Goal: Task Accomplishment & Management: Manage account settings

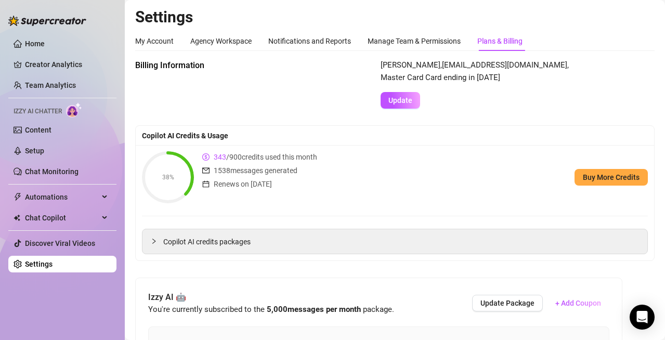
scroll to position [316, 0]
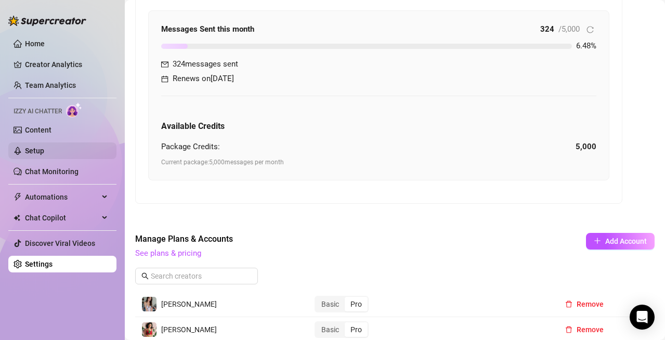
click at [43, 149] on link "Setup" at bounding box center [34, 151] width 19 height 8
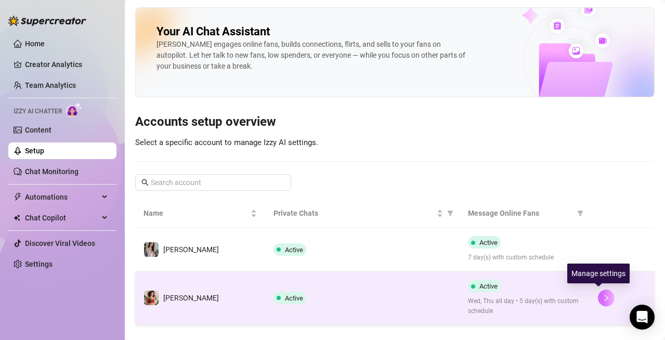
click at [602, 300] on icon "right" at bounding box center [605, 297] width 7 height 7
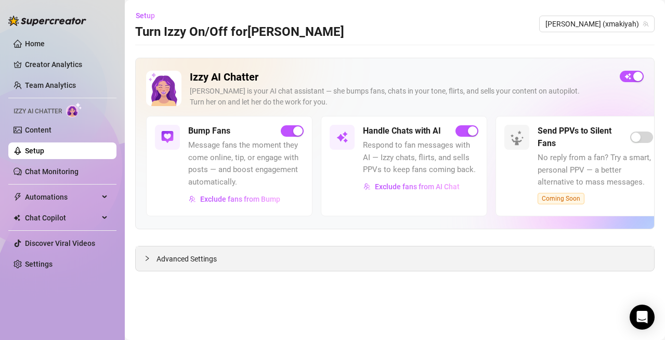
click at [201, 256] on span "Advanced Settings" at bounding box center [186, 258] width 60 height 11
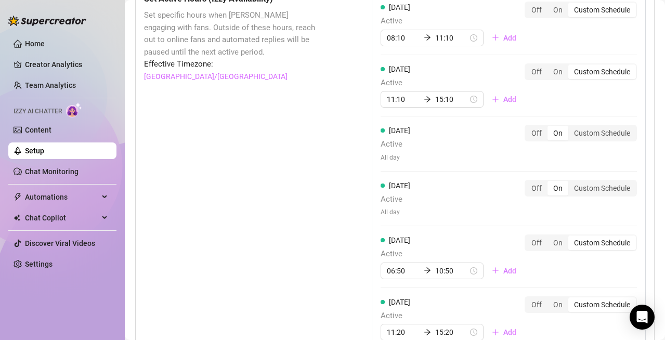
scroll to position [1000, 0]
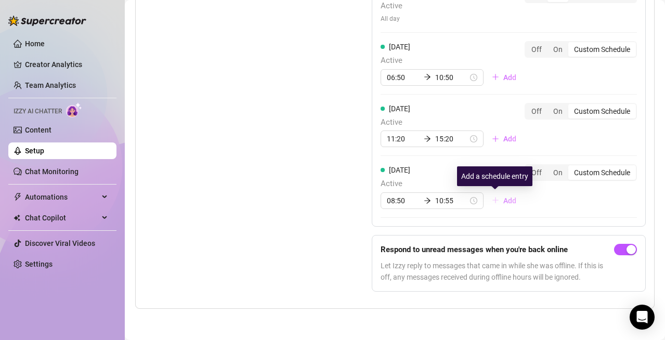
click at [506, 203] on span "Add" at bounding box center [509, 200] width 13 height 8
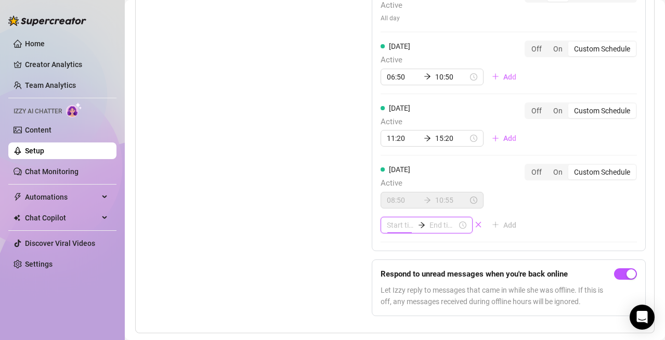
click at [402, 227] on input at bounding box center [401, 224] width 28 height 11
type input "06:00"
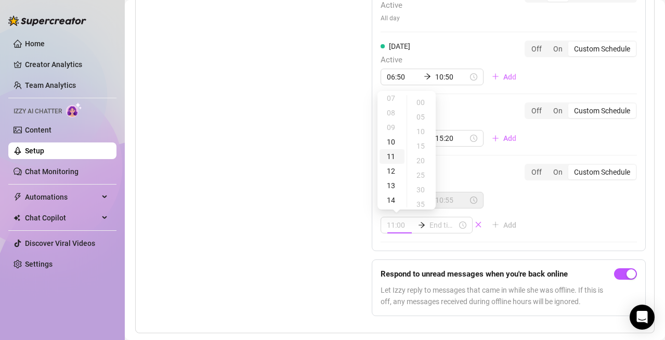
click at [391, 150] on div "11" at bounding box center [391, 156] width 25 height 15
click at [416, 189] on div "30" at bounding box center [421, 189] width 25 height 15
type input "11:30"
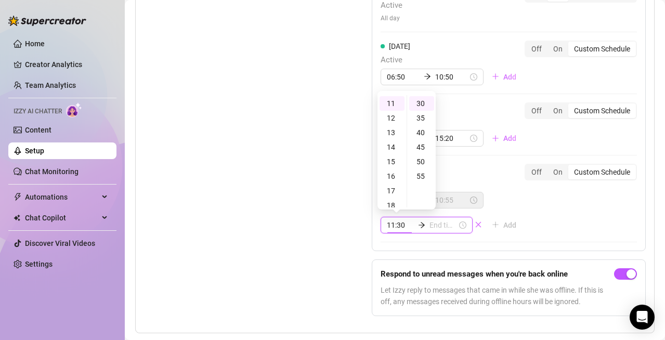
click at [429, 223] on input at bounding box center [443, 224] width 28 height 11
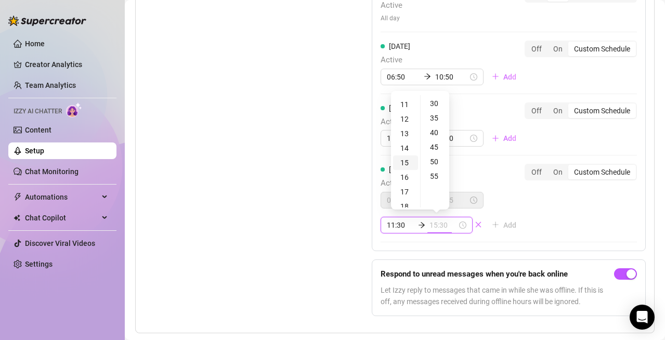
scroll to position [157, 0]
click at [406, 134] on div "13" at bounding box center [405, 134] width 25 height 15
click at [436, 102] on div "30" at bounding box center [435, 103] width 25 height 15
type input "13:30"
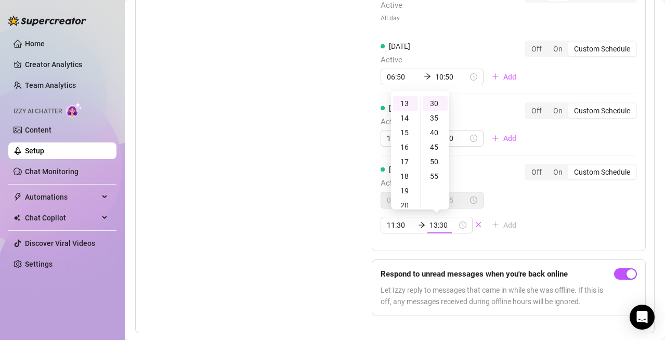
click at [300, 157] on div "Set Active Hours (Izzy Availability) Set specific hours when Izzy engaging with…" at bounding box center [232, 61] width 176 height 525
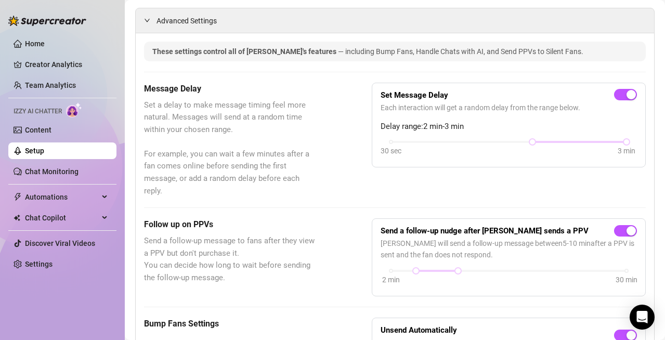
scroll to position [0, 0]
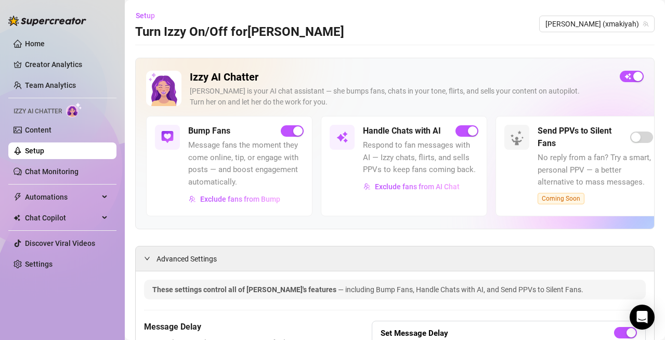
click at [288, 122] on div "Bump Fans Message fans the moment they come online, tip, or engage with posts —…" at bounding box center [229, 166] width 166 height 100
click at [288, 130] on span "button" at bounding box center [292, 130] width 23 height 11
